Goal: Task Accomplishment & Management: Manage account settings

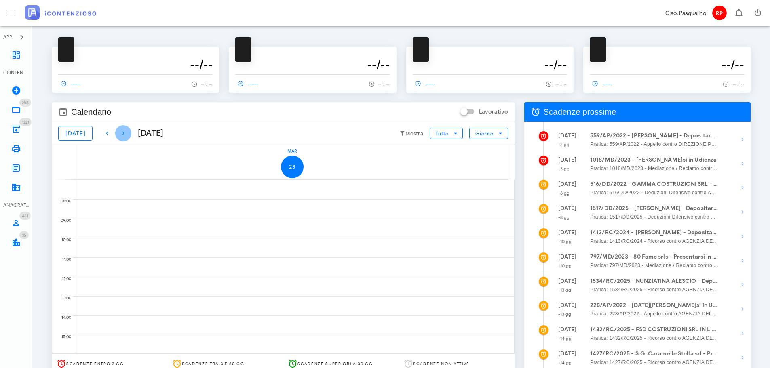
click at [120, 133] on icon "button" at bounding box center [123, 134] width 10 height 10
click at [103, 135] on icon "button" at bounding box center [107, 134] width 10 height 10
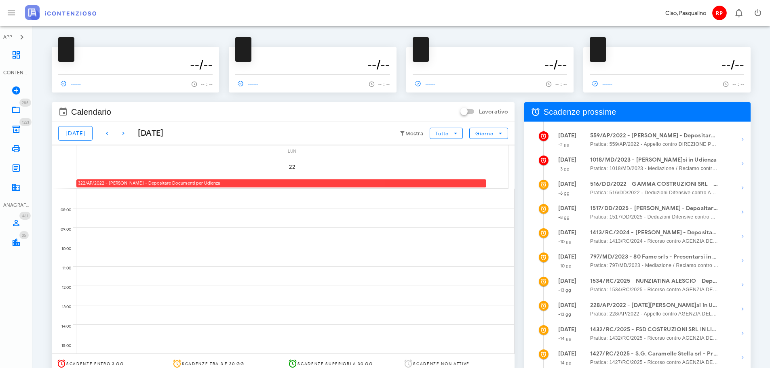
click at [122, 181] on div "322/AP/2022 - ARMANDO CARAMMA - Depositare Documenti per Udienza" at bounding box center [281, 183] width 410 height 8
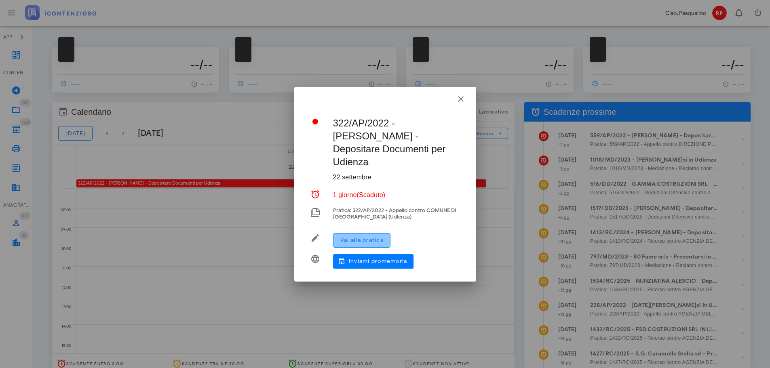
click at [362, 237] on span "Vai alla pratica" at bounding box center [362, 240] width 44 height 7
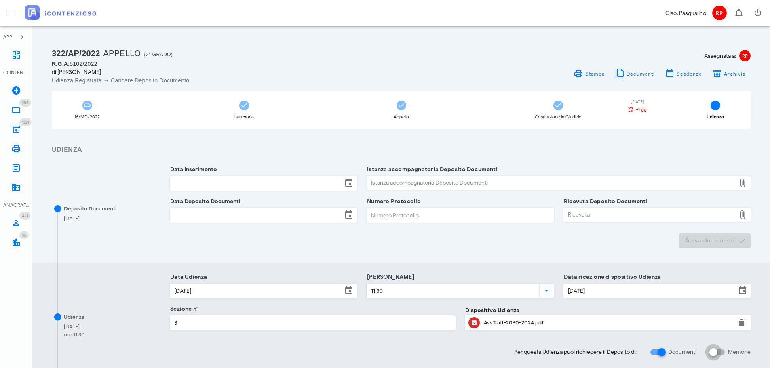
click at [722, 356] on input "Memorie" at bounding box center [716, 353] width 15 height 10
checkbox input "false"
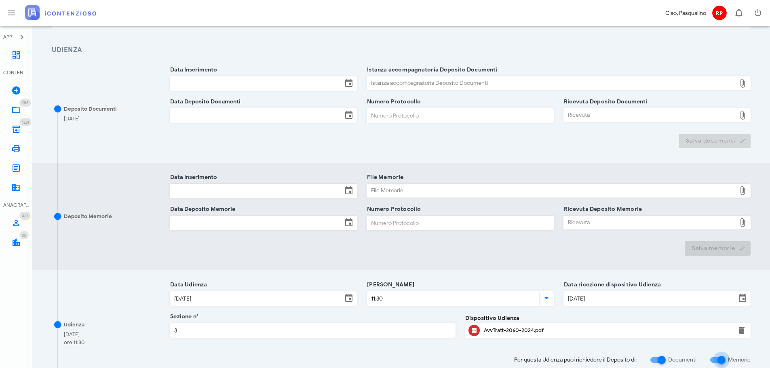
scroll to position [121, 0]
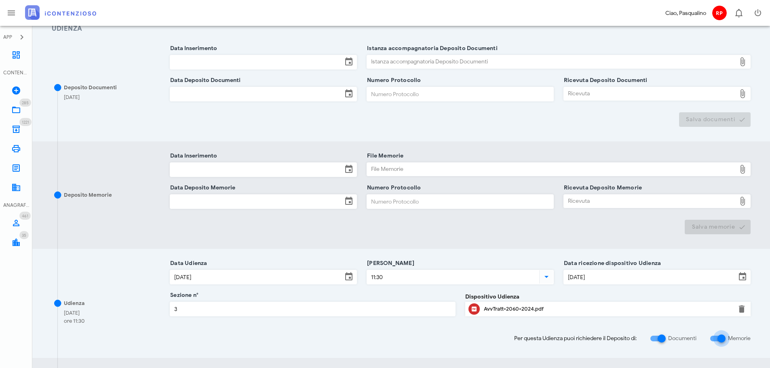
click at [667, 346] on div "Udienza 13/10/2025 ore 11:30 Data Udienza 13/10/2025 Ora Udienza 11:30 Data ric…" at bounding box center [401, 303] width 738 height 109
click at [663, 341] on div at bounding box center [662, 339] width 14 height 14
checkbox input "false"
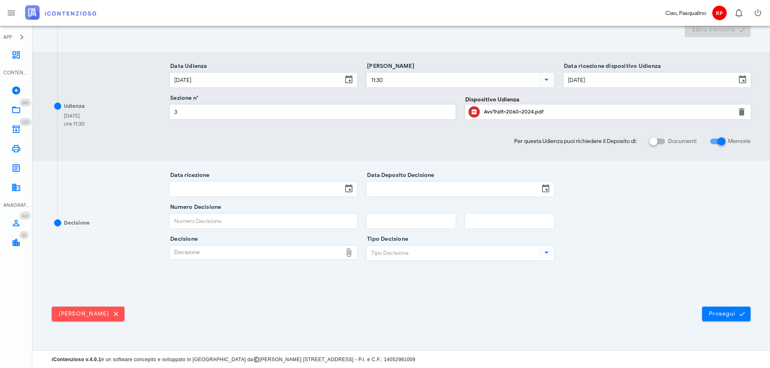
scroll to position [211, 0]
click at [705, 314] on button "Prosegui" at bounding box center [726, 313] width 49 height 15
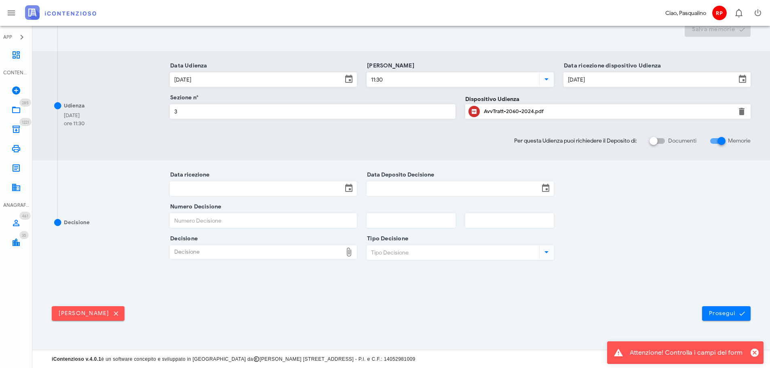
scroll to position [0, 0]
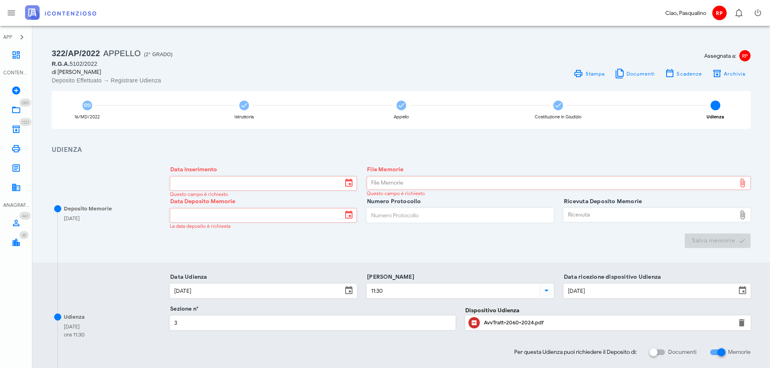
click at [449, 251] on div "Deposito Memorie 02/10/2025 Data Inserimento Questo campo è richiesto File Memo…" at bounding box center [401, 209] width 738 height 108
click at [12, 53] on icon at bounding box center [16, 55] width 10 height 10
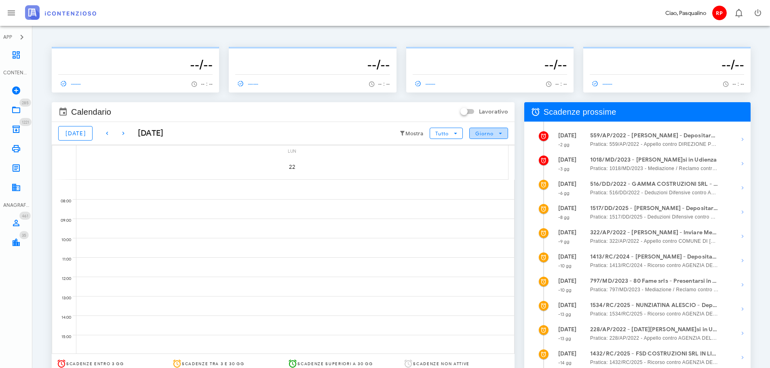
click at [479, 129] on button "Giorno" at bounding box center [488, 133] width 38 height 11
click at [487, 186] on div "Mese" at bounding box center [488, 182] width 25 height 6
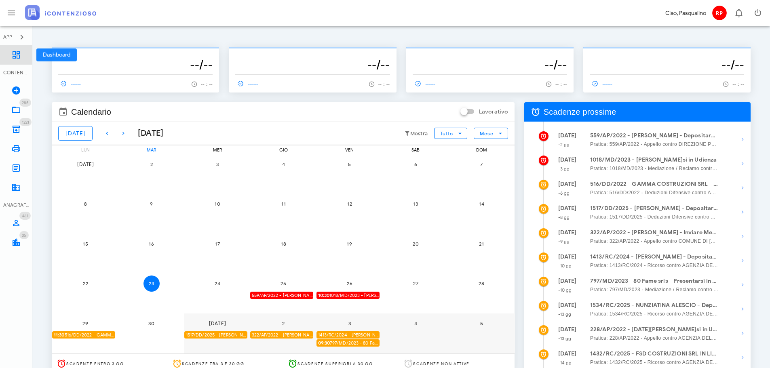
click at [11, 57] on link "Dashboard" at bounding box center [16, 54] width 32 height 19
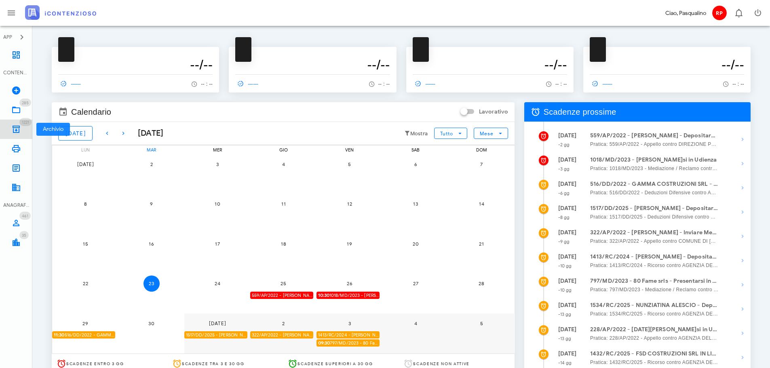
click at [13, 131] on icon at bounding box center [16, 129] width 10 height 10
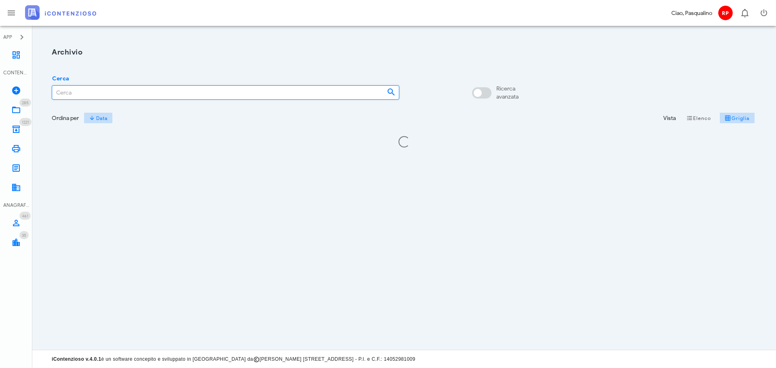
click at [211, 91] on input "Cerca" at bounding box center [216, 93] width 328 height 14
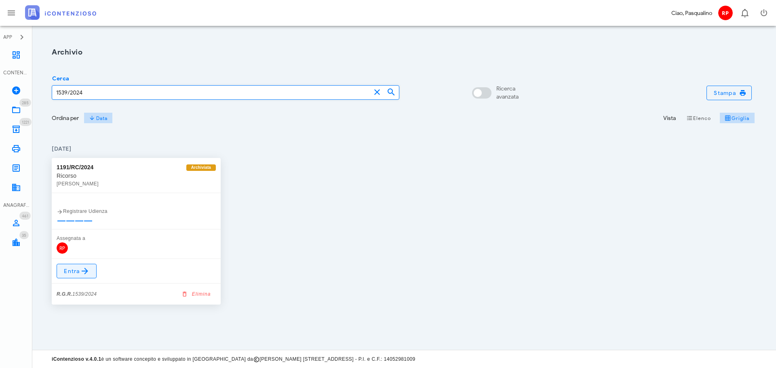
type input "1539/2024"
click at [80, 274] on icon at bounding box center [85, 271] width 10 height 10
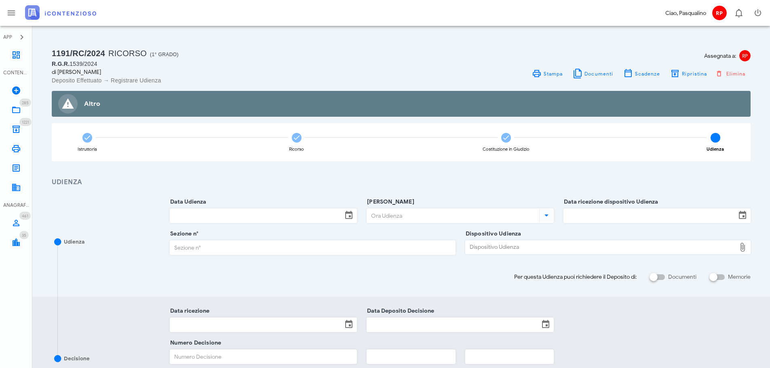
click at [700, 81] on div "Assegnata a: RP Stampa Documenti Scadenze Ripristina Elimina" at bounding box center [578, 66] width 354 height 38
click at [703, 79] on button "Ripristina" at bounding box center [688, 73] width 47 height 11
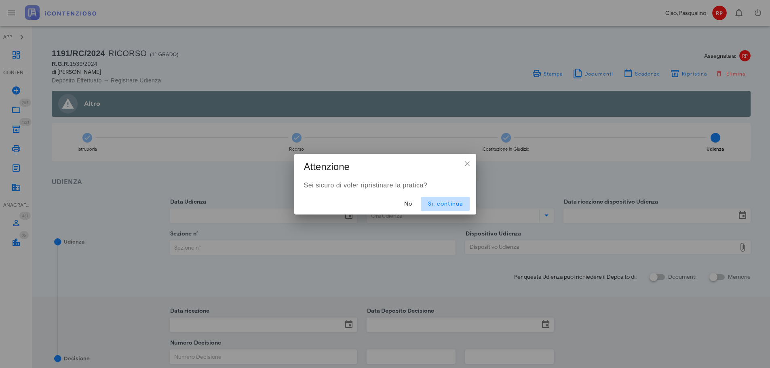
click at [444, 207] on span "Sì, continua" at bounding box center [445, 203] width 36 height 7
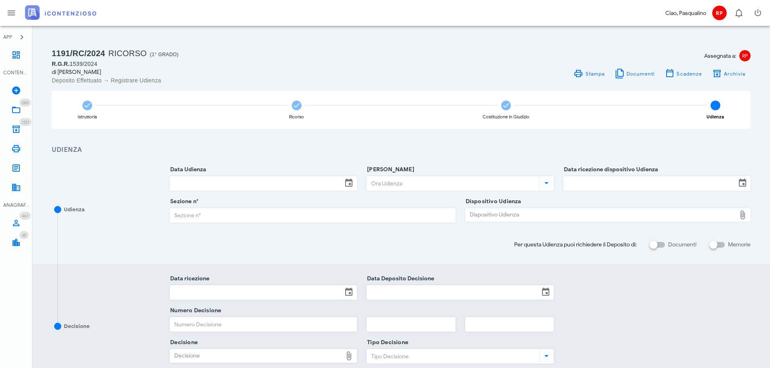
click at [281, 181] on input "Data Udienza" at bounding box center [256, 184] width 172 height 14
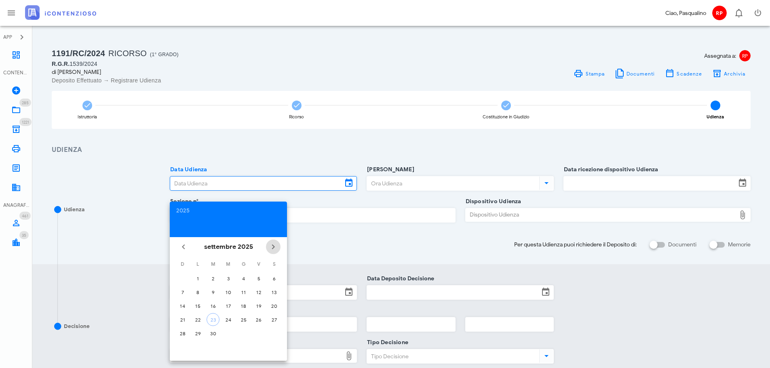
click at [270, 250] on icon "Il prossimo mese" at bounding box center [273, 247] width 10 height 10
click at [271, 250] on icon "Il prossimo mese" at bounding box center [273, 247] width 10 height 10
click at [195, 302] on button "10" at bounding box center [198, 305] width 13 height 13
type input "10/11/2025"
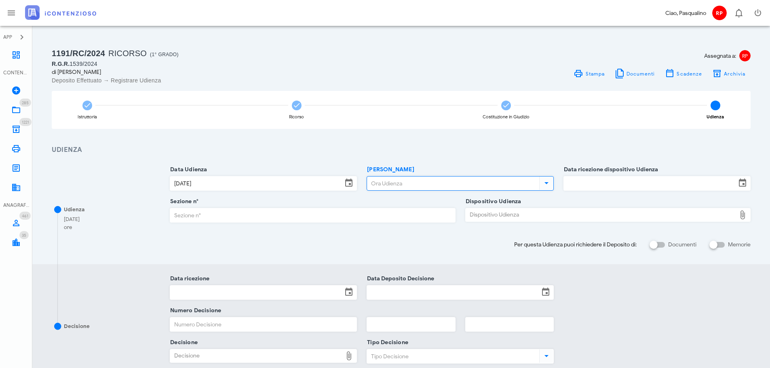
click at [402, 180] on input "Ora Udienza" at bounding box center [452, 184] width 171 height 14
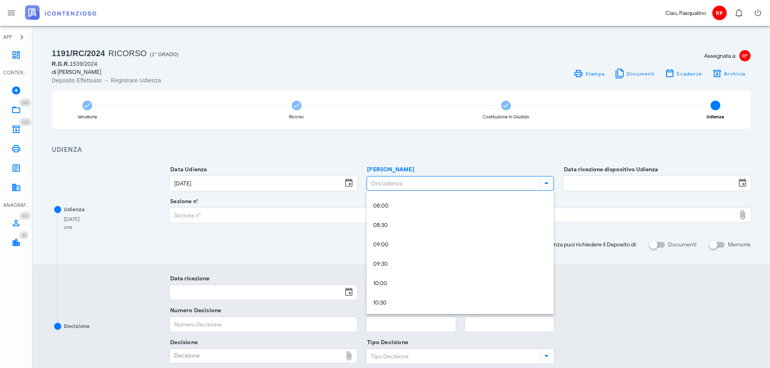
scroll to position [323, 0]
click at [407, 251] on div "09:30" at bounding box center [460, 249] width 174 height 7
type input "09:30"
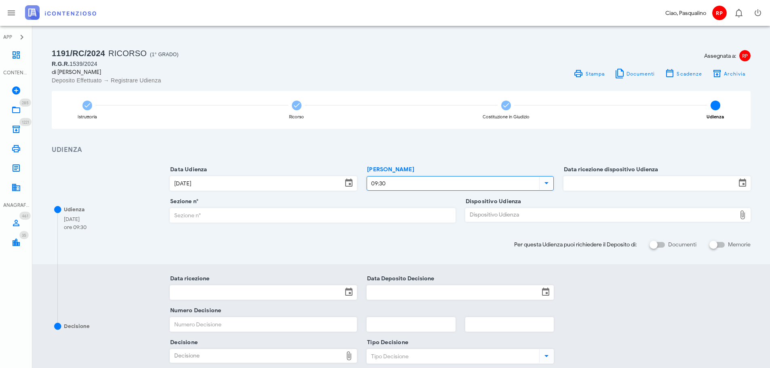
click at [595, 185] on input "Data ricezione dispositivo Udienza" at bounding box center [650, 184] width 172 height 14
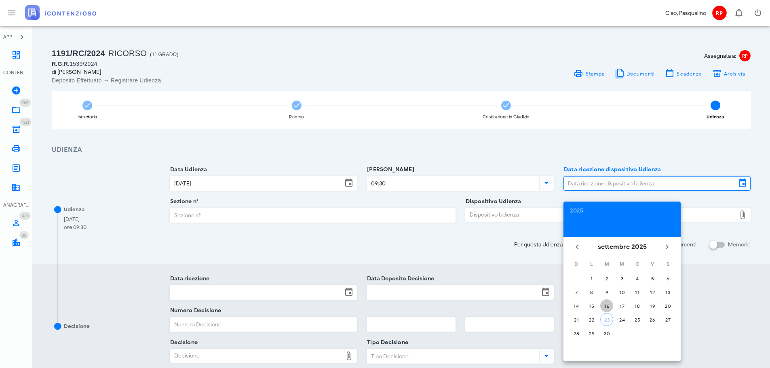
click at [603, 308] on div "16" at bounding box center [606, 306] width 13 height 6
type input "16/09/2025"
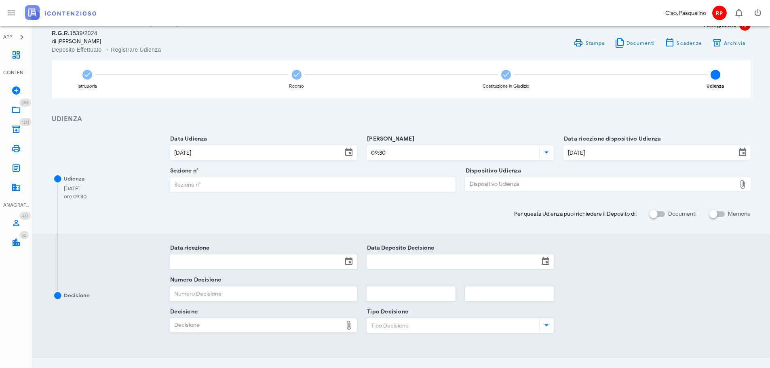
scroll to position [40, 0]
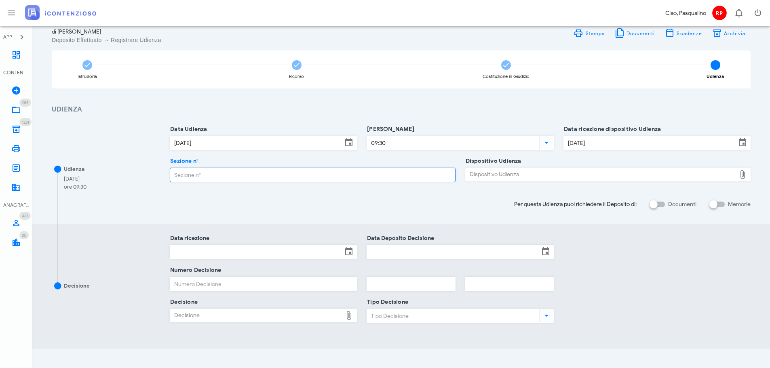
click at [252, 176] on input "Sezione n°" at bounding box center [312, 175] width 285 height 14
type input "1"
click at [491, 177] on div "Dispositivo Udienza" at bounding box center [601, 174] width 270 height 13
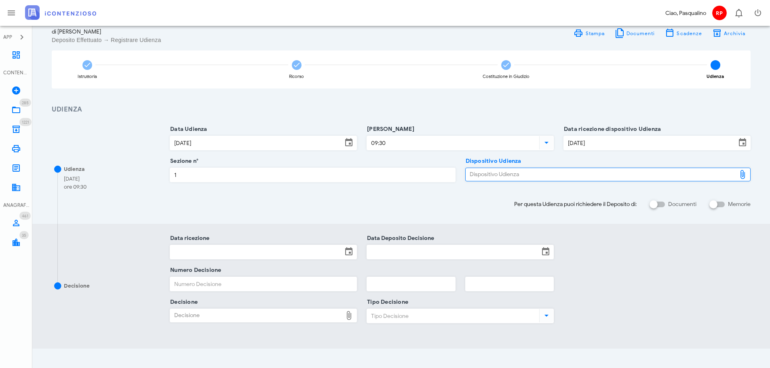
type input "C:\fakepath\AvvTratt___2060_2024.pdf"
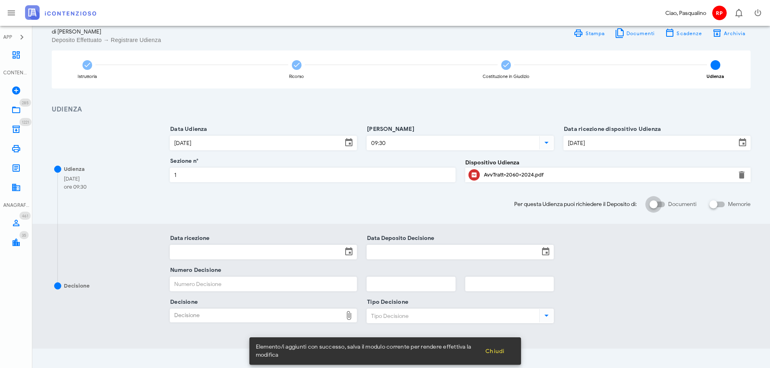
click at [664, 202] on input "Documenti" at bounding box center [657, 205] width 15 height 10
checkbox input "false"
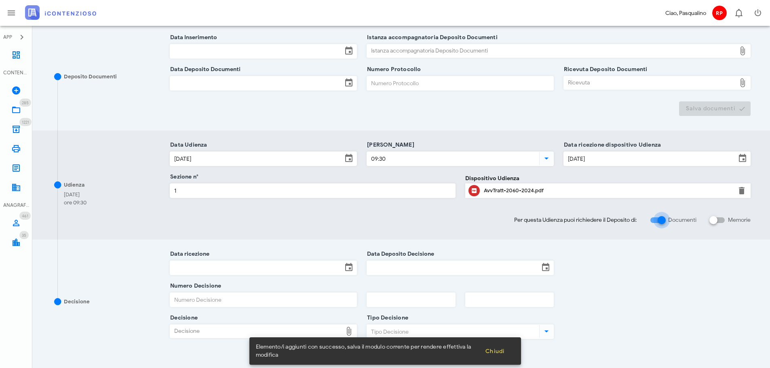
scroll to position [211, 0]
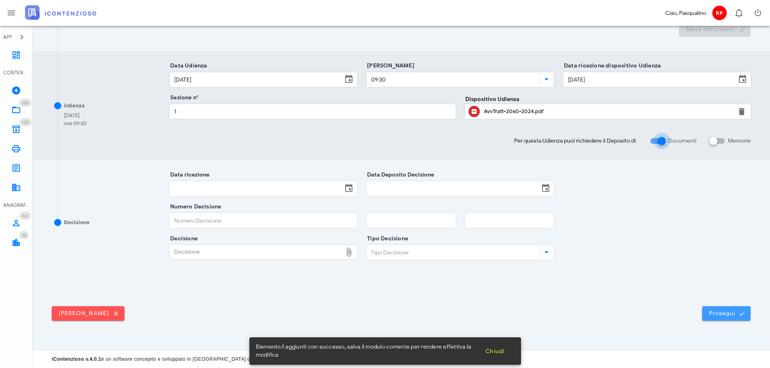
click at [745, 317] on icon "submit" at bounding box center [741, 313] width 7 height 7
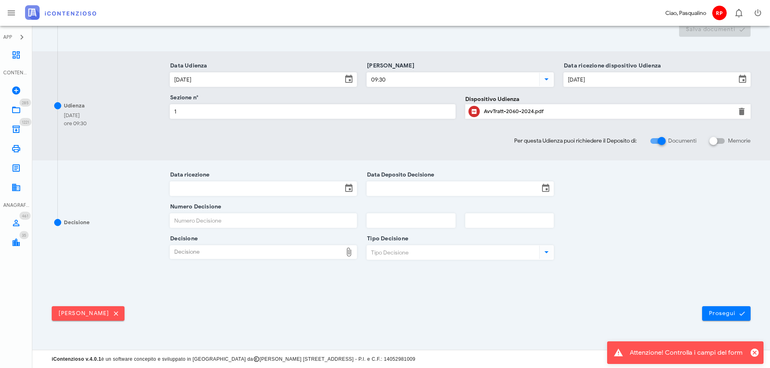
scroll to position [0, 0]
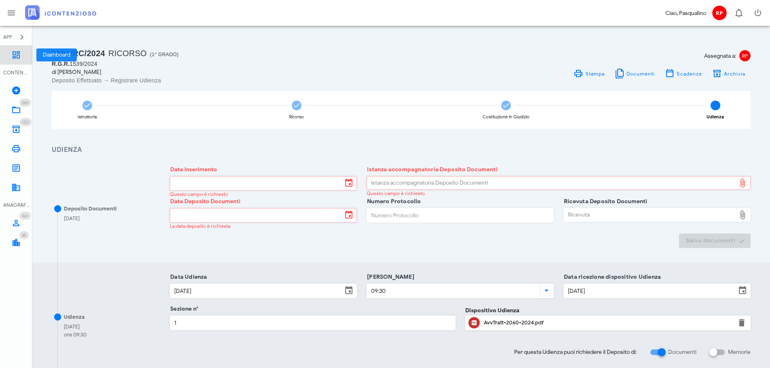
click at [9, 61] on link "Dashboard" at bounding box center [16, 54] width 32 height 19
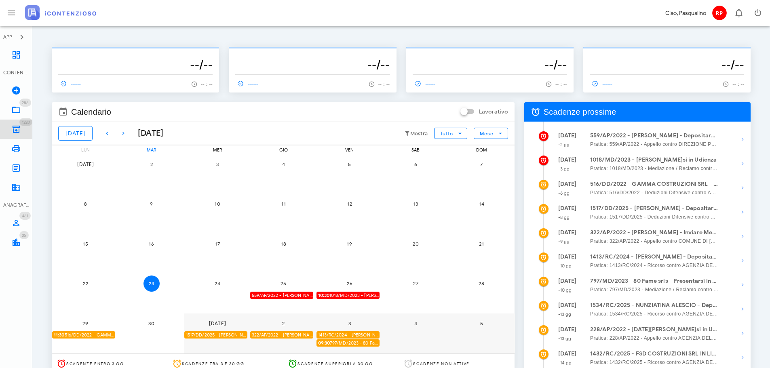
click at [21, 124] on span "1220" at bounding box center [25, 122] width 13 height 8
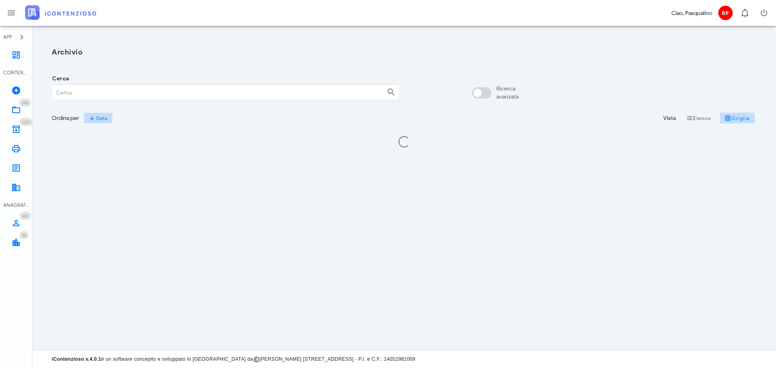
click at [69, 93] on input "Cerca" at bounding box center [216, 93] width 328 height 14
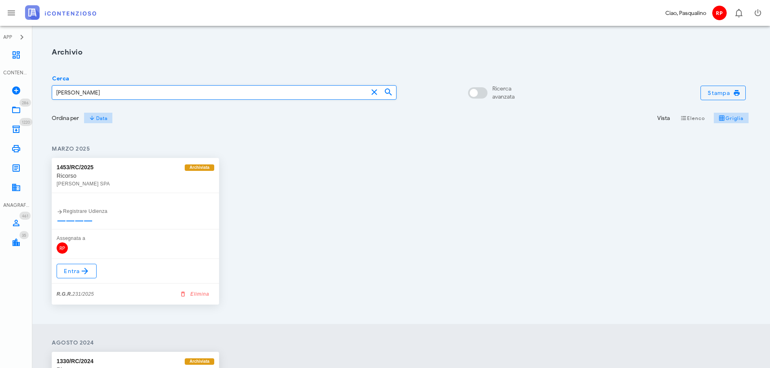
click at [150, 96] on input "pugliese" at bounding box center [210, 93] width 316 height 14
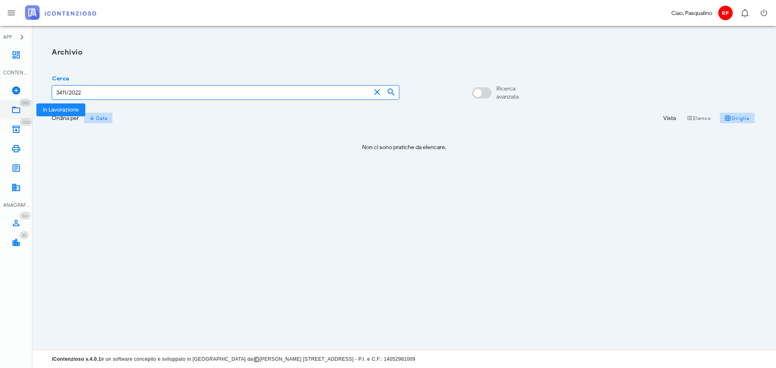
type input "3411/2022"
click at [9, 113] on link "286 In Lavorazione 286" at bounding box center [16, 109] width 32 height 19
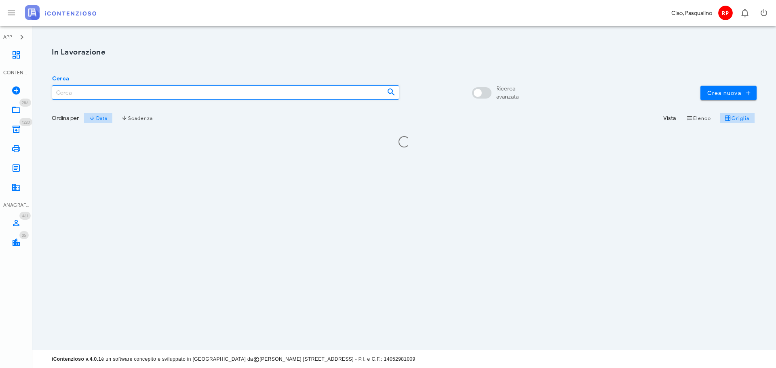
click at [78, 90] on input "Cerca" at bounding box center [216, 93] width 328 height 14
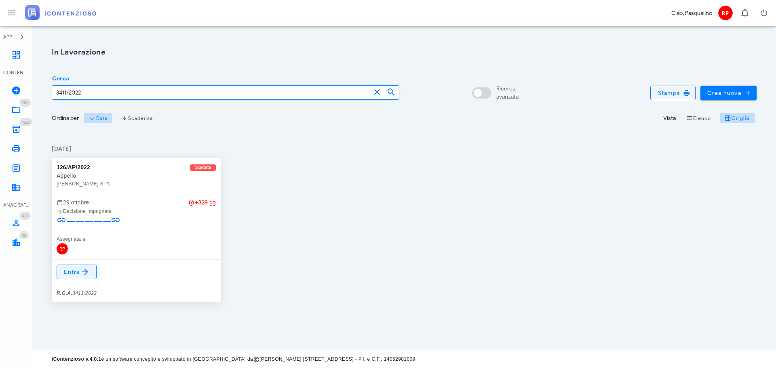
type input "3411/2022"
click at [69, 266] on link "Entra" at bounding box center [77, 272] width 40 height 15
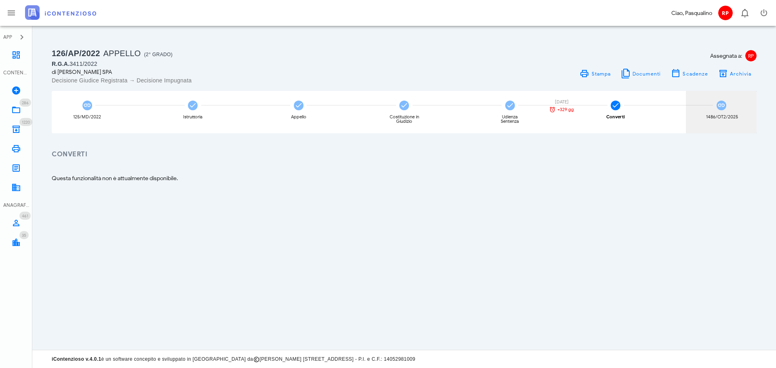
click at [724, 115] on div "1486/OT2/2025" at bounding box center [721, 117] width 30 height 4
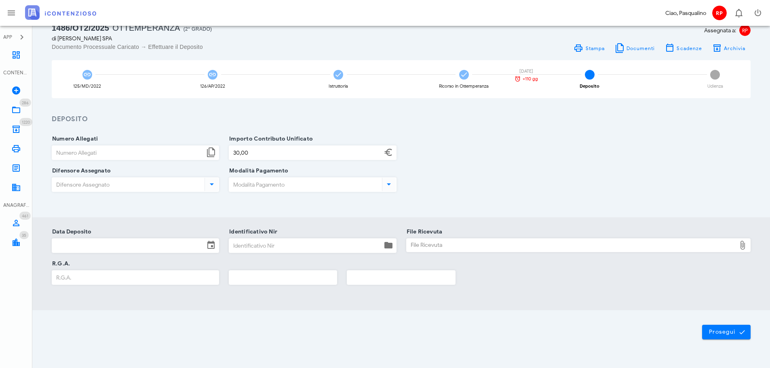
scroll to position [40, 0]
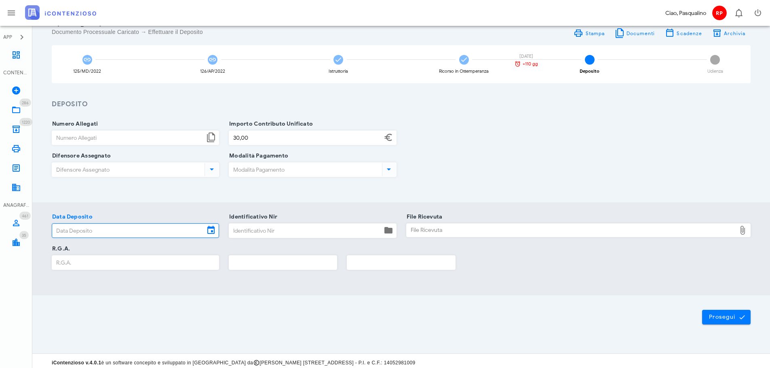
click at [178, 228] on input "Data Deposito" at bounding box center [128, 231] width 152 height 14
click at [162, 233] on input "Data Deposito" at bounding box center [128, 231] width 152 height 14
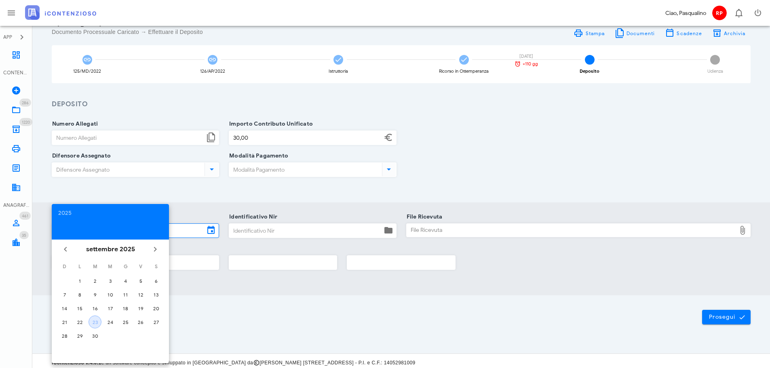
click at [91, 323] on div "23" at bounding box center [95, 322] width 12 height 6
type input "[DATE]"
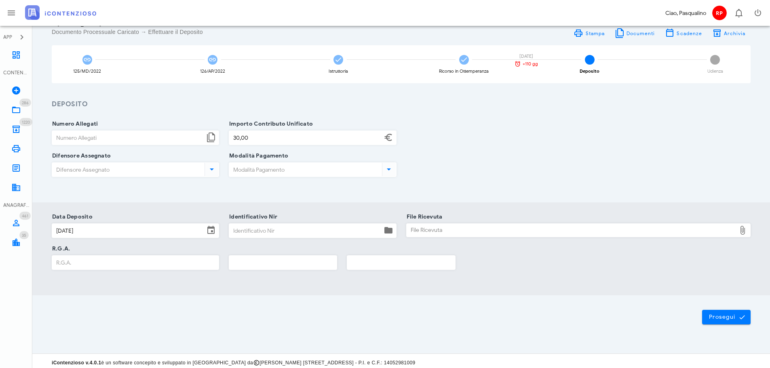
click at [266, 240] on div at bounding box center [312, 242] width 167 height 6
click at [271, 224] on input "Identificativo Nir" at bounding box center [305, 231] width 152 height 14
type input "302"
click at [415, 231] on div "File Ricevuta" at bounding box center [572, 230] width 330 height 13
type input "C:\fakepath\NIR_COMPLETA_T-1383321-2025.pdf"
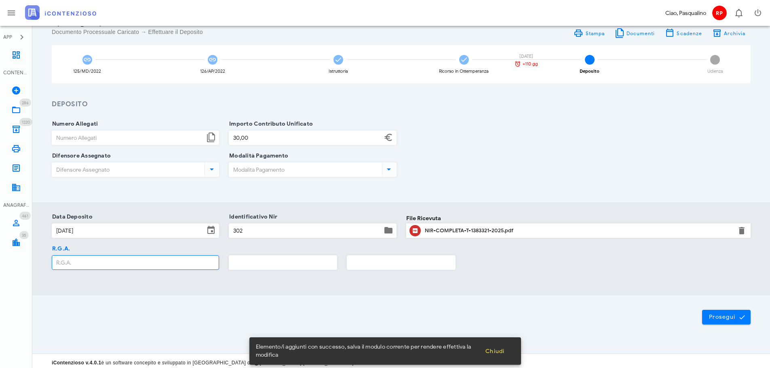
click at [184, 257] on input "R.G.A." at bounding box center [135, 263] width 167 height 14
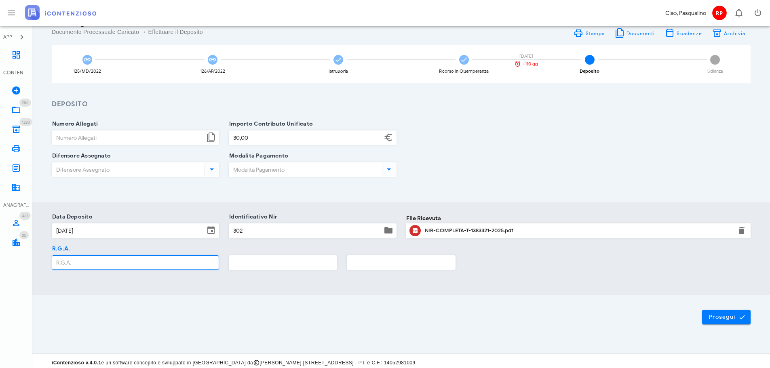
click at [211, 265] on input "R.G.A." at bounding box center [135, 263] width 167 height 14
type input "5459"
click at [266, 259] on input "text" at bounding box center [283, 263] width 108 height 14
type input "2025"
click at [699, 315] on div "Prosegui" at bounding box center [401, 317] width 738 height 44
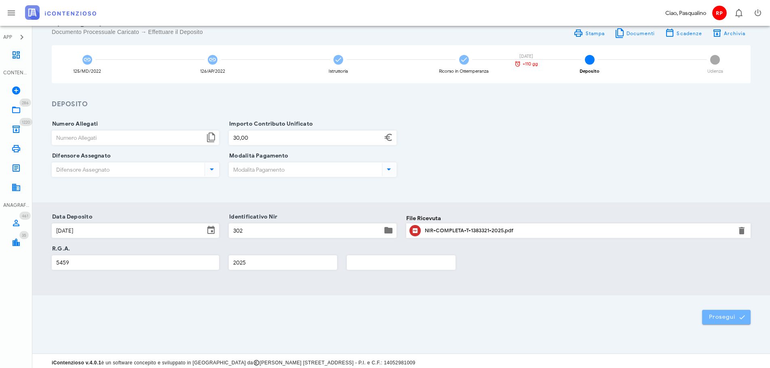
click at [708, 314] on button "Prosegui" at bounding box center [726, 317] width 49 height 15
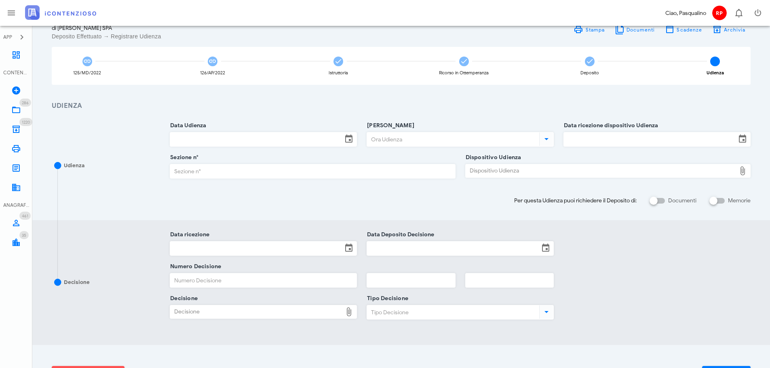
scroll to position [0, 0]
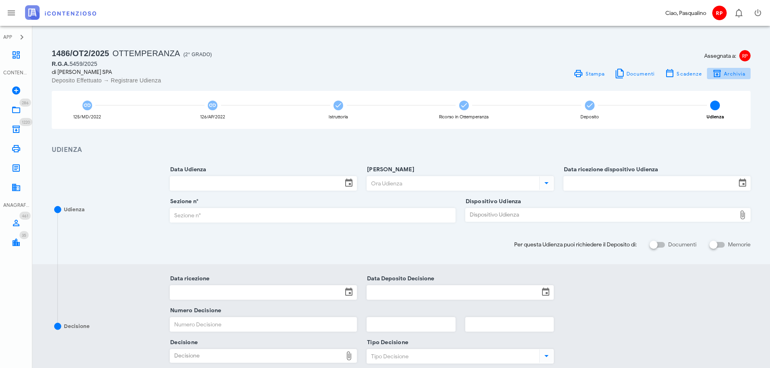
click at [732, 73] on span "Archivia" at bounding box center [734, 74] width 22 height 6
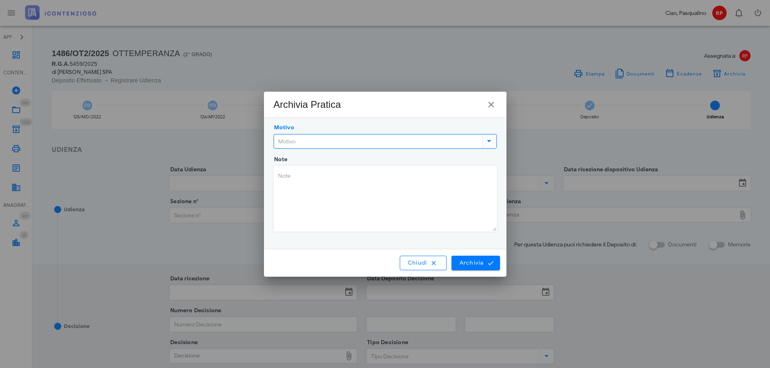
click at [354, 148] on input "Motivo" at bounding box center [377, 142] width 207 height 14
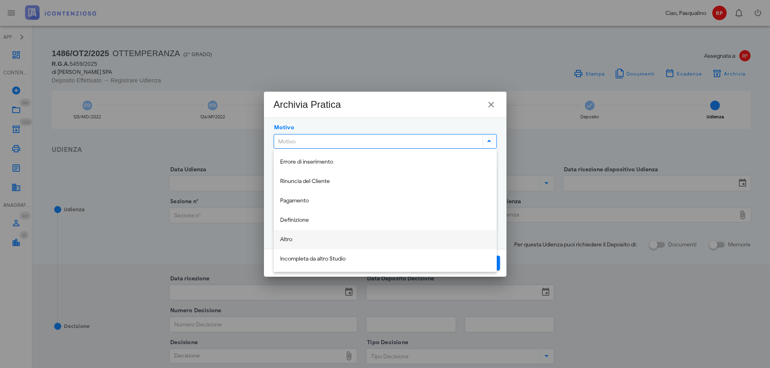
click at [316, 234] on div "Altro" at bounding box center [385, 240] width 210 height 17
type input "Altro"
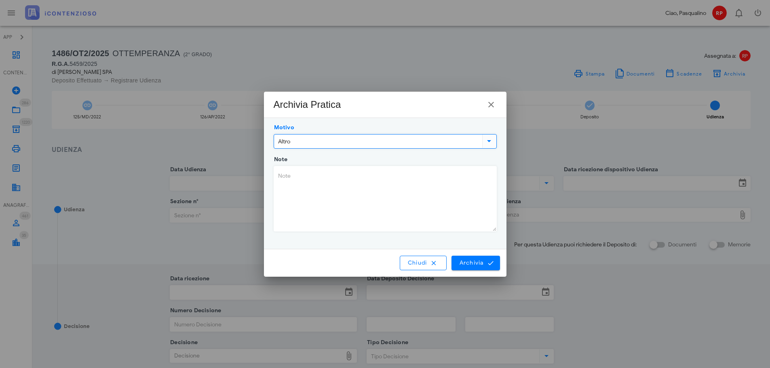
click at [434, 207] on textarea "Note" at bounding box center [385, 199] width 222 height 65
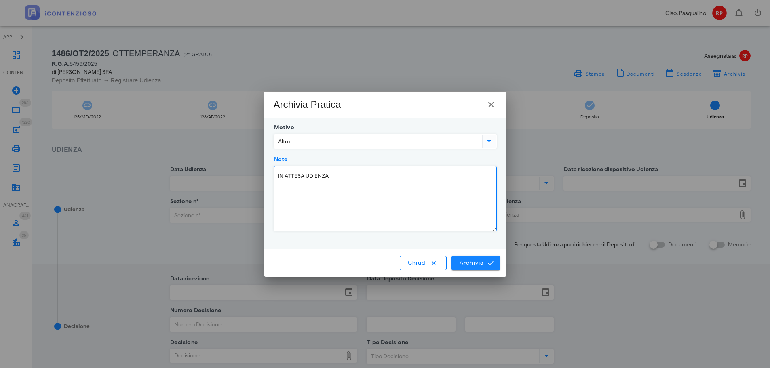
type textarea "IN ATTESA UDIENZA"
click at [480, 263] on span "Archivia" at bounding box center [476, 262] width 34 height 7
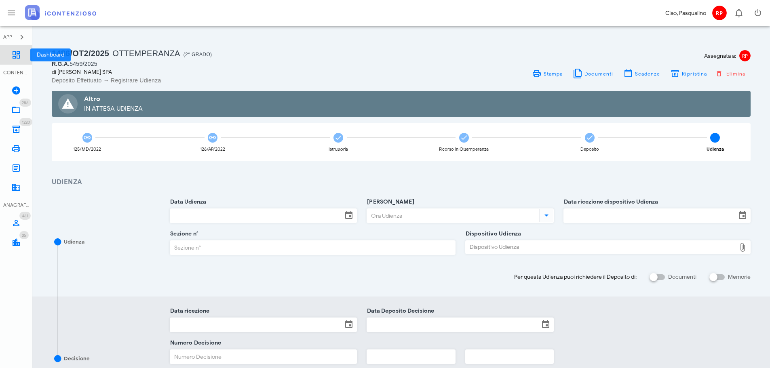
click at [6, 56] on link "Dashboard" at bounding box center [16, 54] width 32 height 19
